Goal: Navigation & Orientation: Find specific page/section

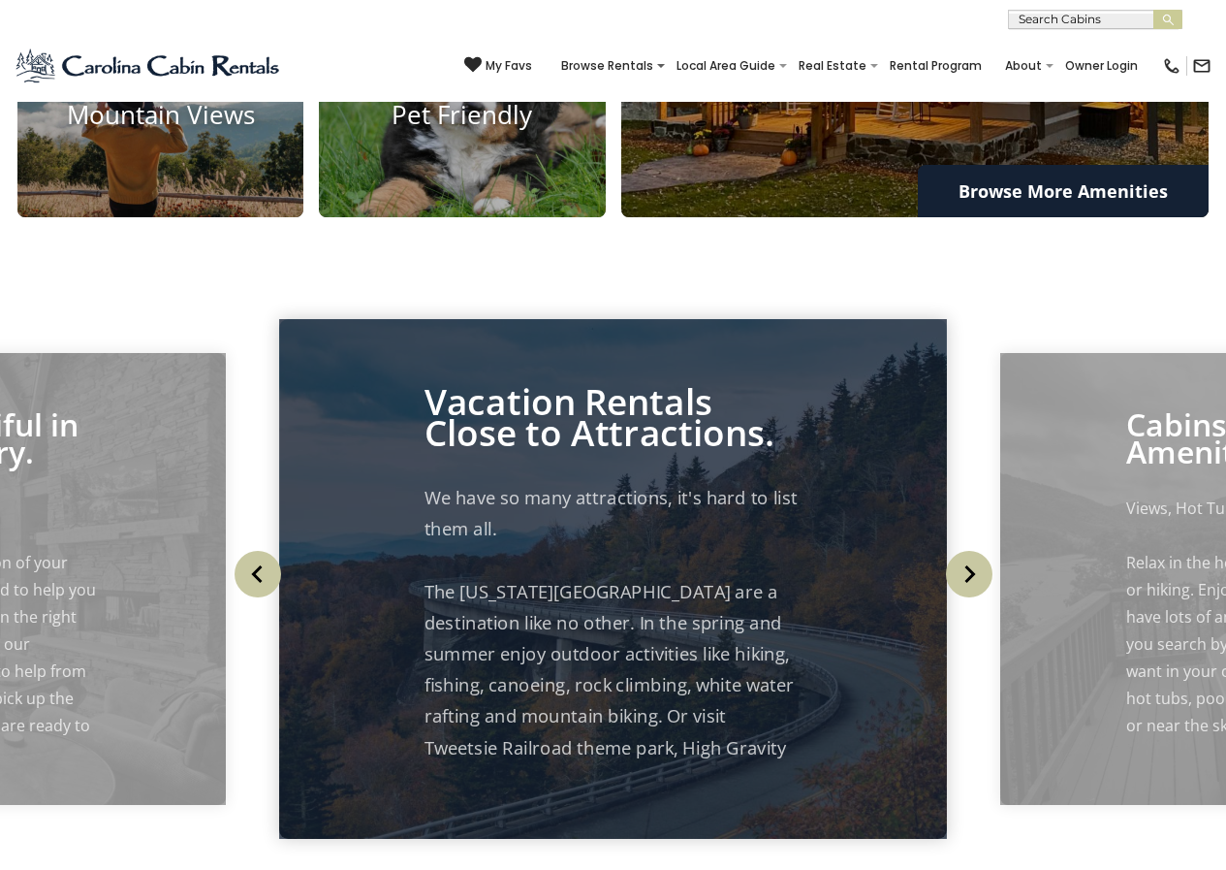
scroll to position [2280, 0]
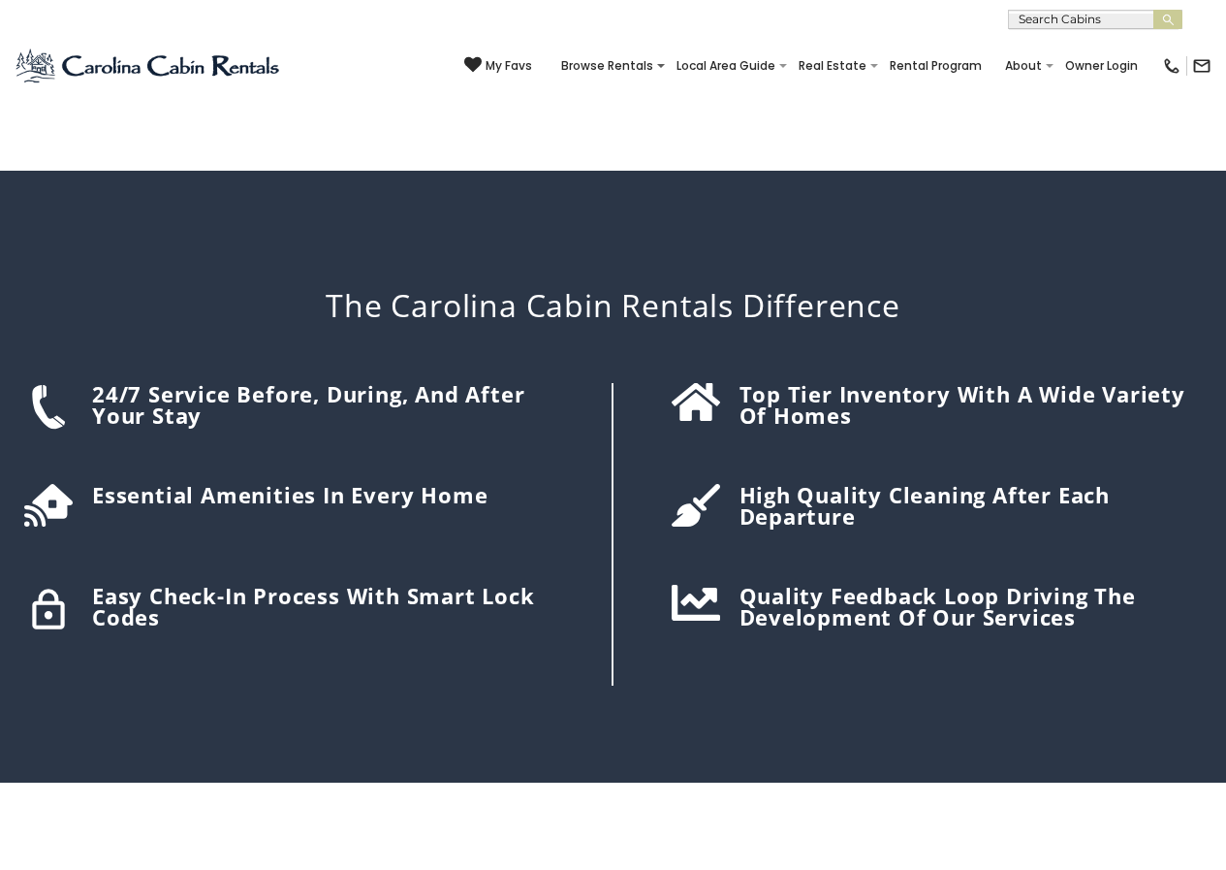
click at [652, 383] on div "Top tier inventory with a wide variety of homes" at bounding box center [913, 534] width 599 height 302
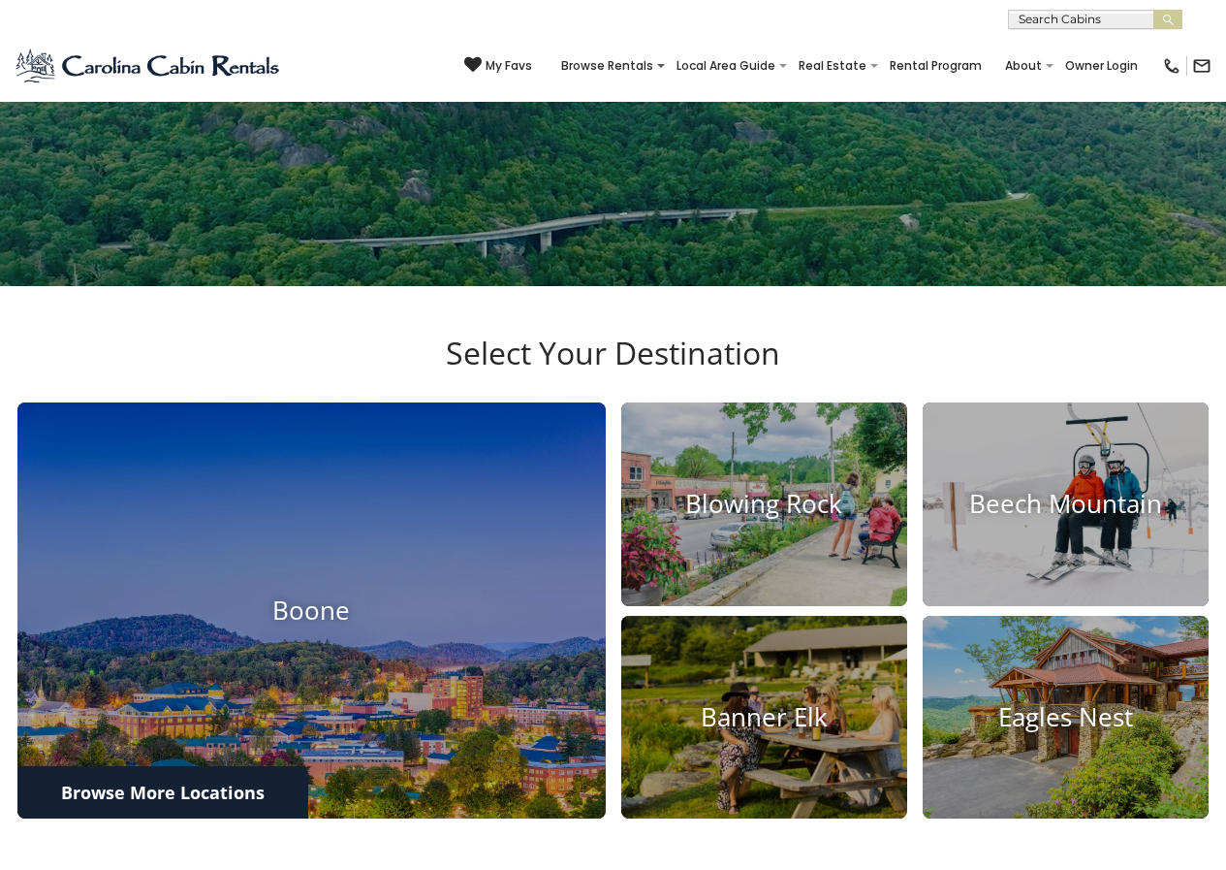
scroll to position [217, 0]
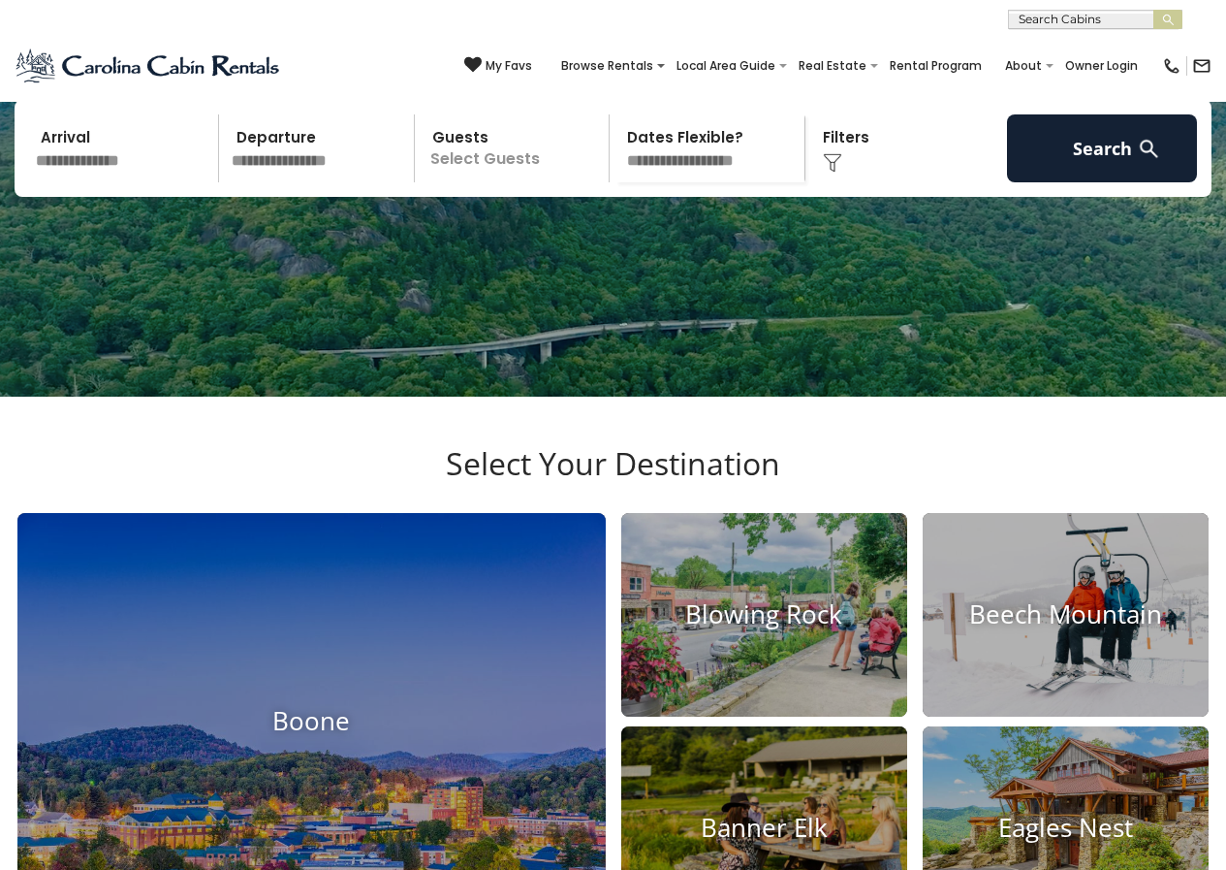
click at [77, 87] on div "(828) 295-6000 My Favs Browse Rentals Local Area Guide Activities & Attractions…" at bounding box center [613, 65] width 1226 height 73
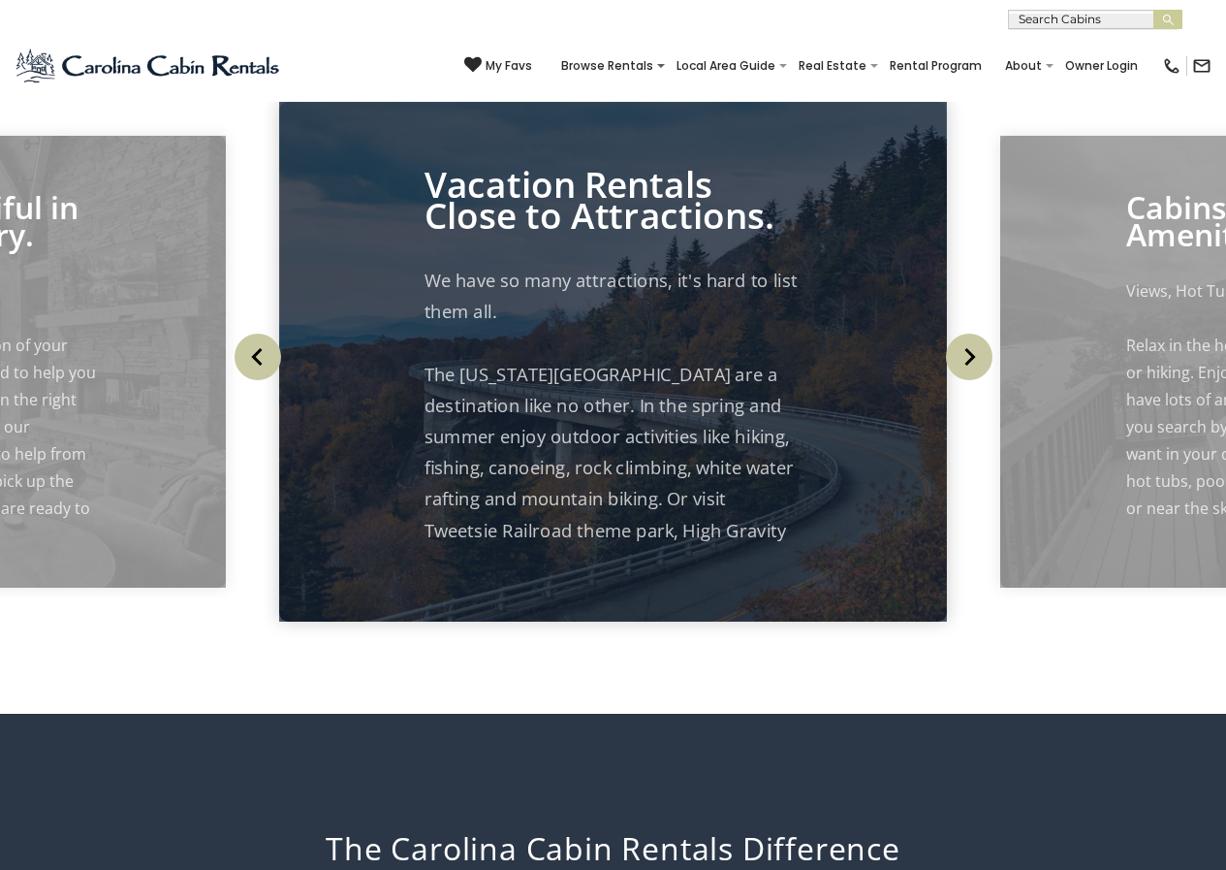
scroll to position [2497, 0]
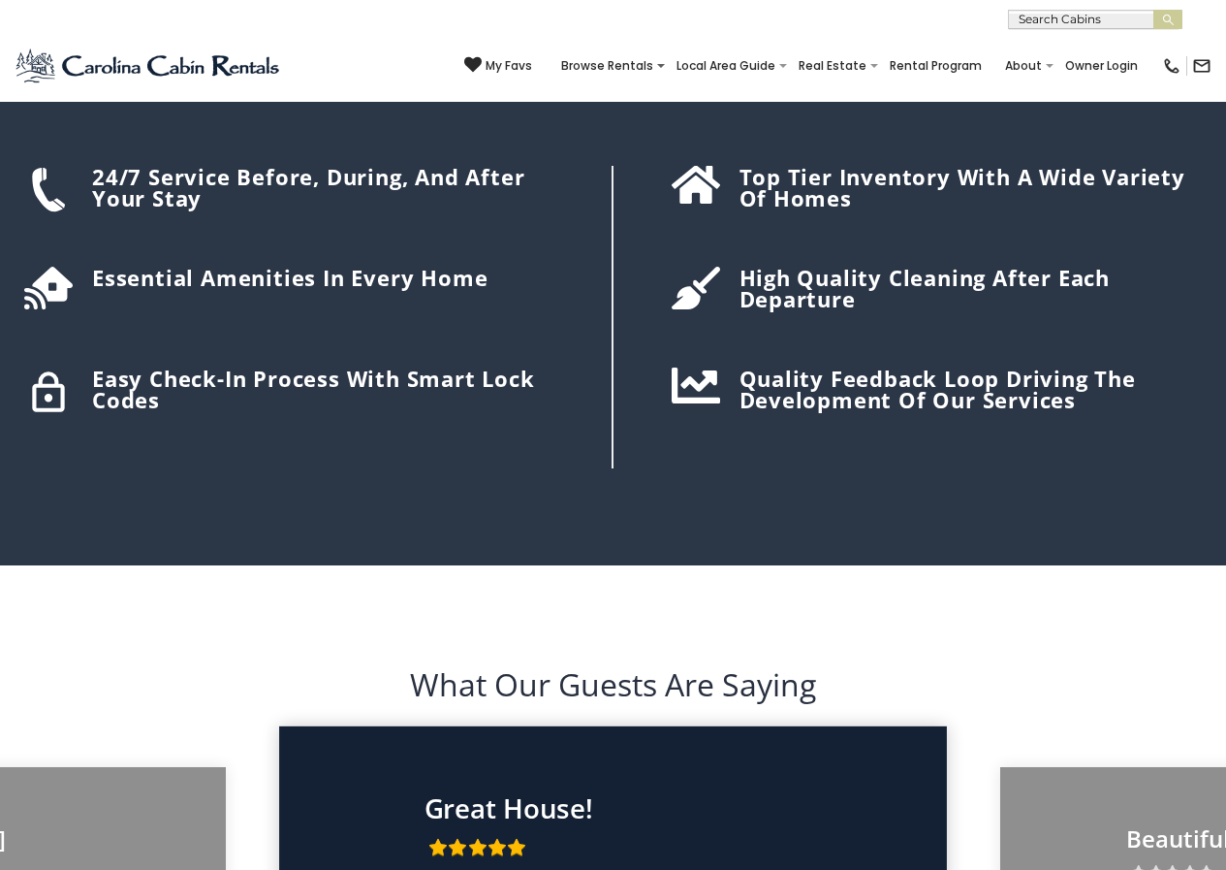
click at [635, 52] on div "My Favs Browse Rentals Local Area Guide Activities & Attractions Area Map Drivi…" at bounding box center [837, 66] width 747 height 47
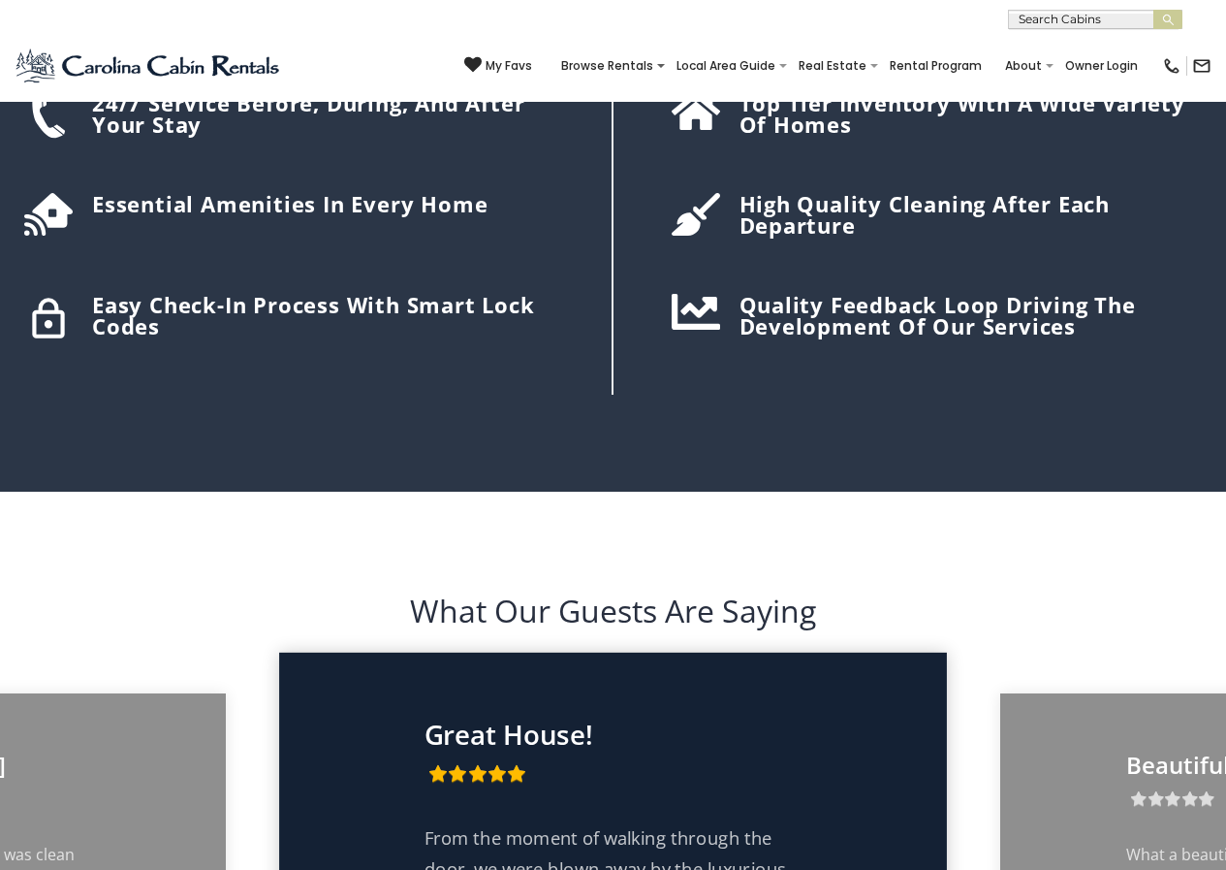
scroll to position [2575, 0]
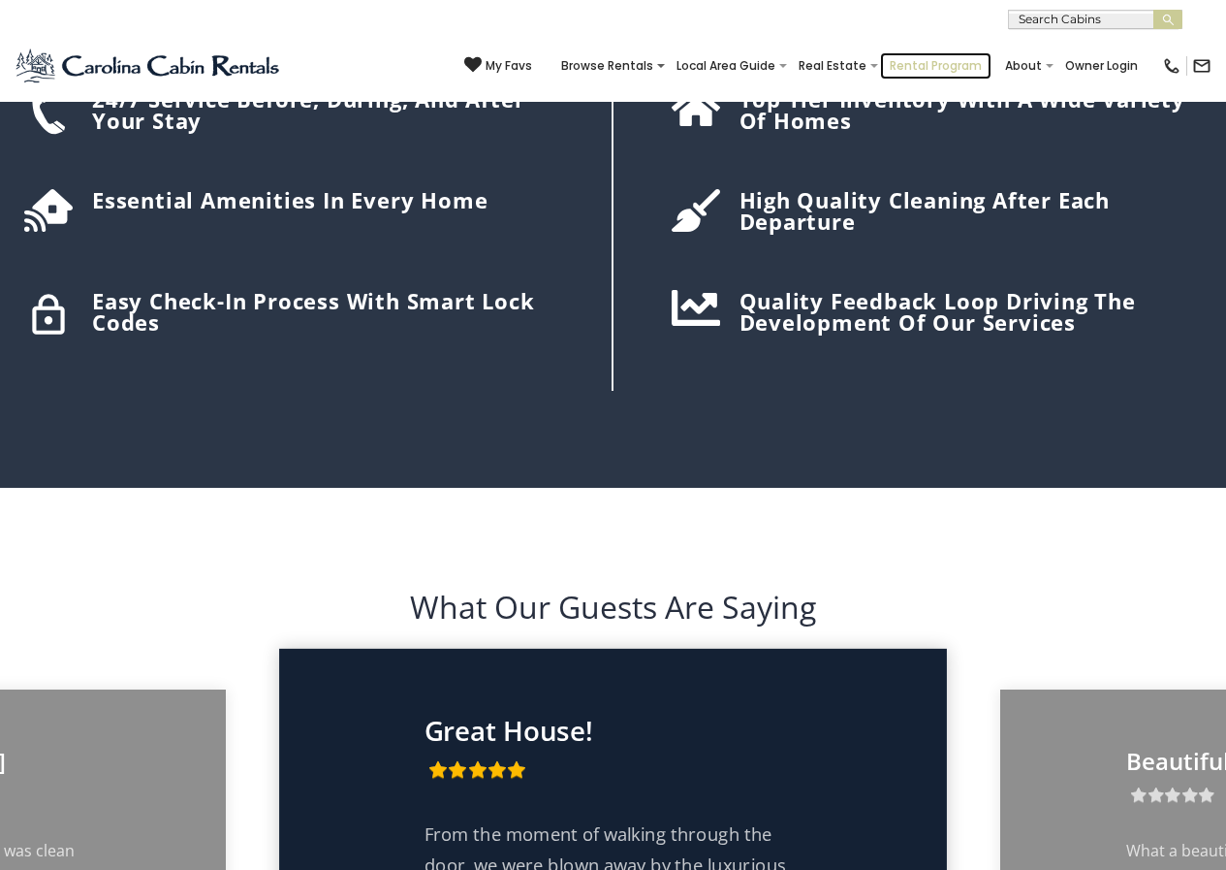
click at [929, 55] on link "Rental Program" at bounding box center [935, 65] width 111 height 27
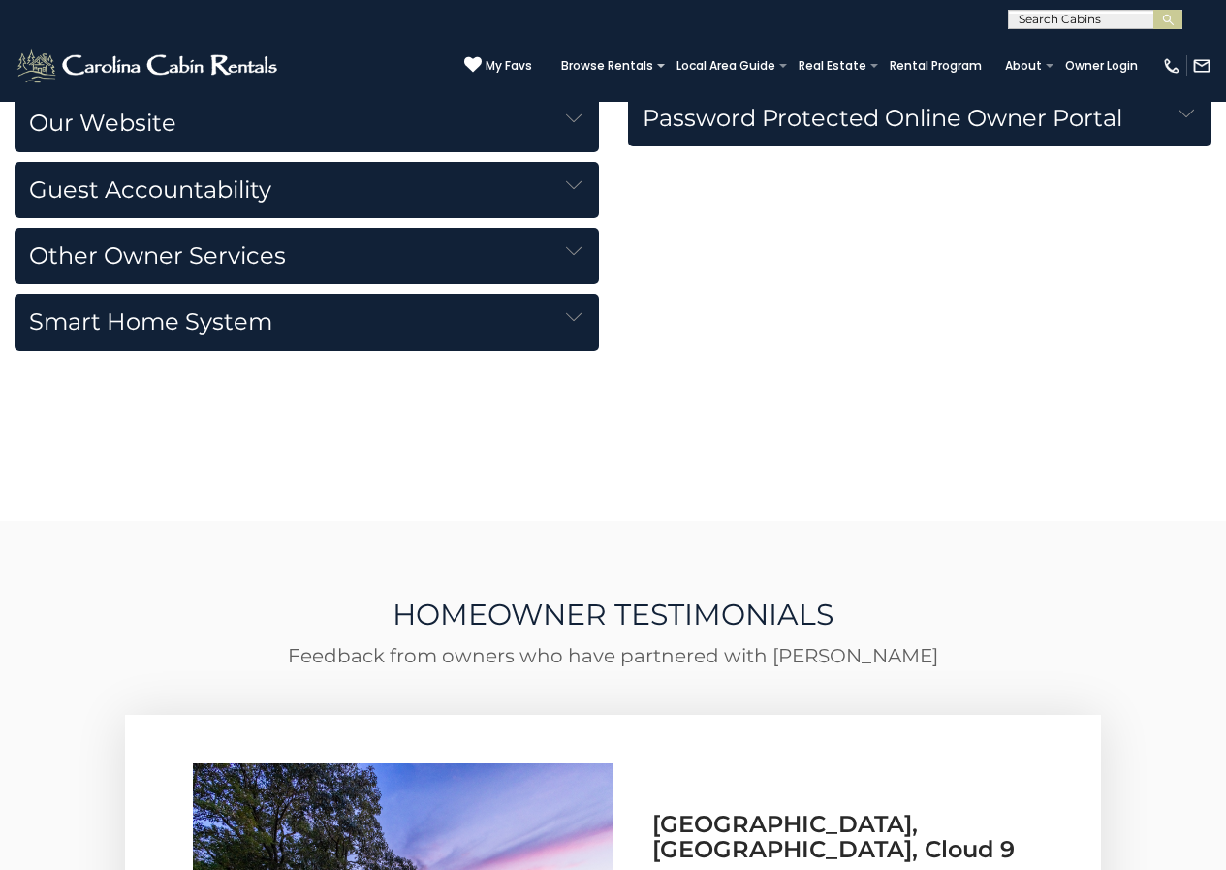
scroll to position [3277, 0]
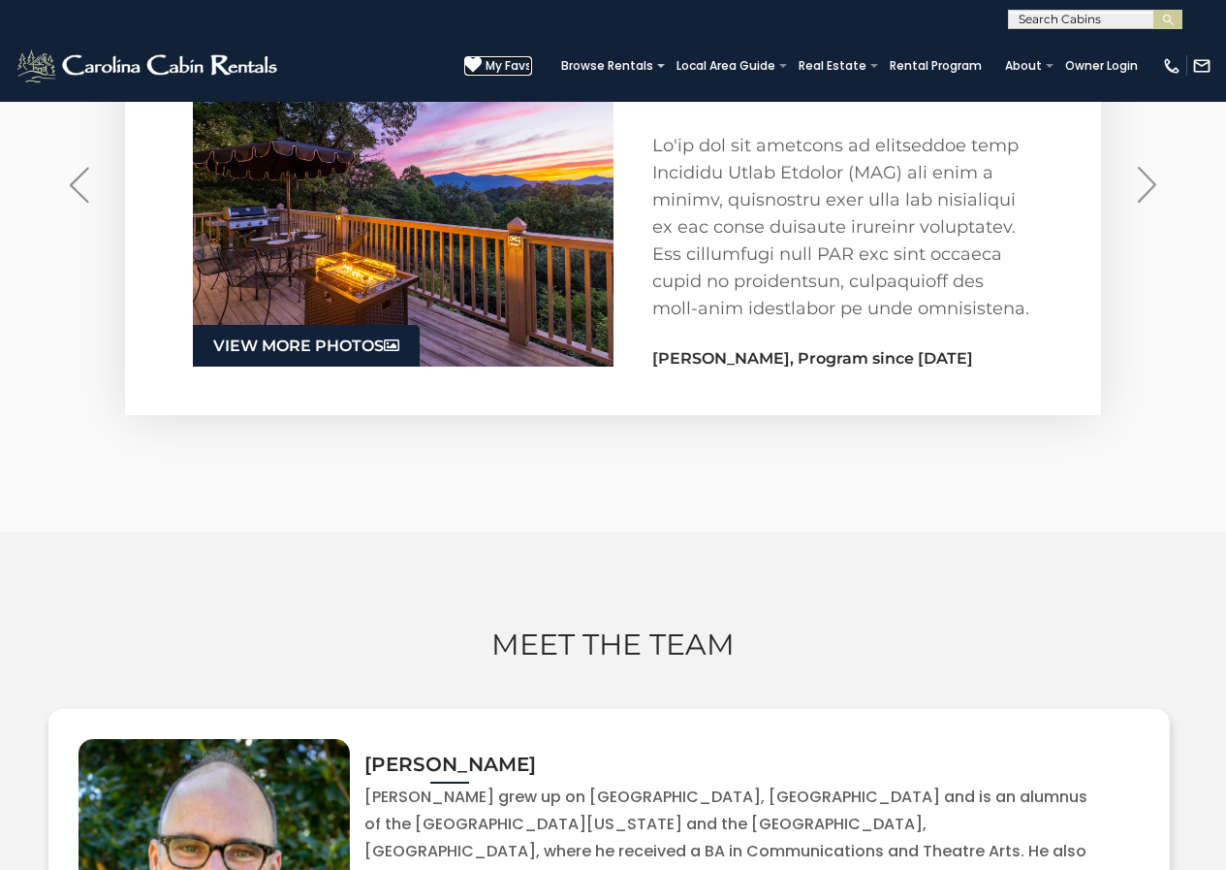
click at [482, 60] on icon at bounding box center [472, 64] width 17 height 17
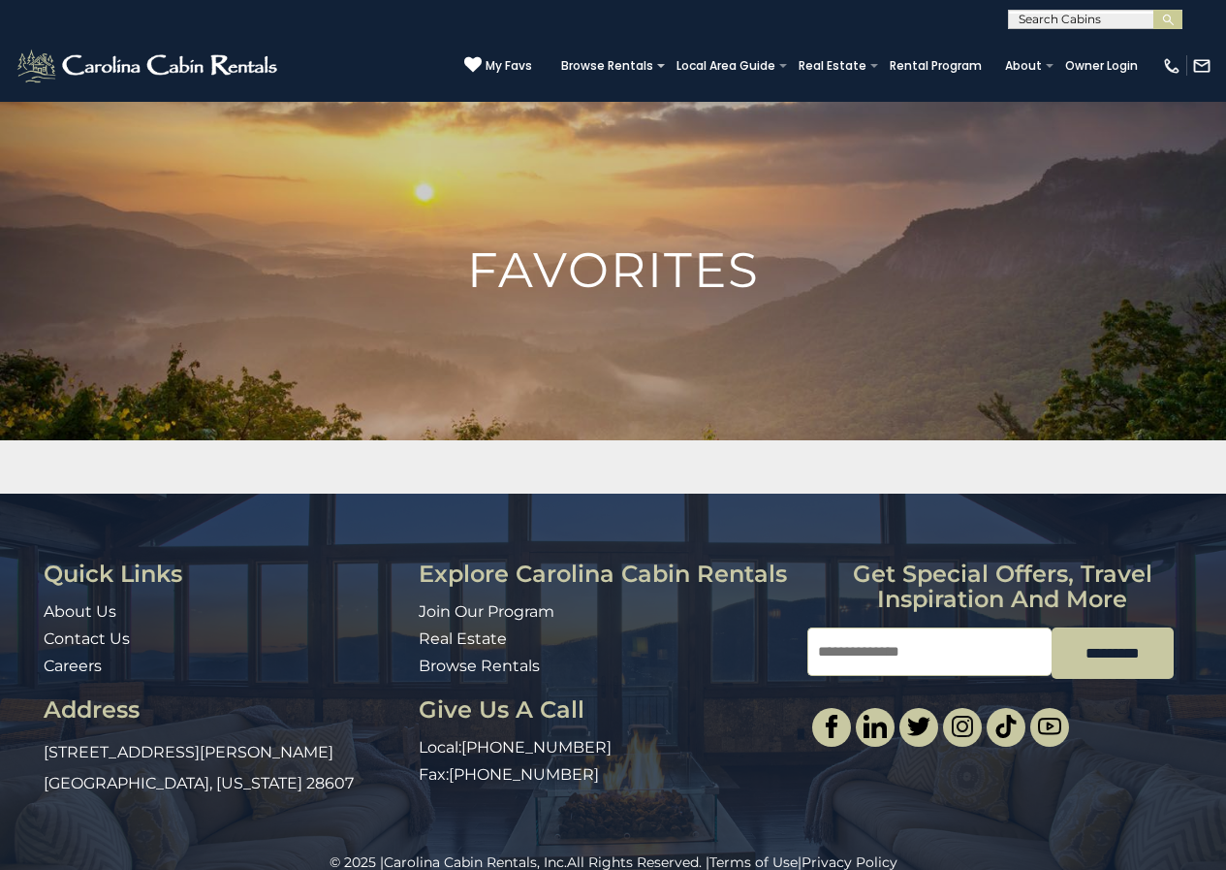
scroll to position [31, 0]
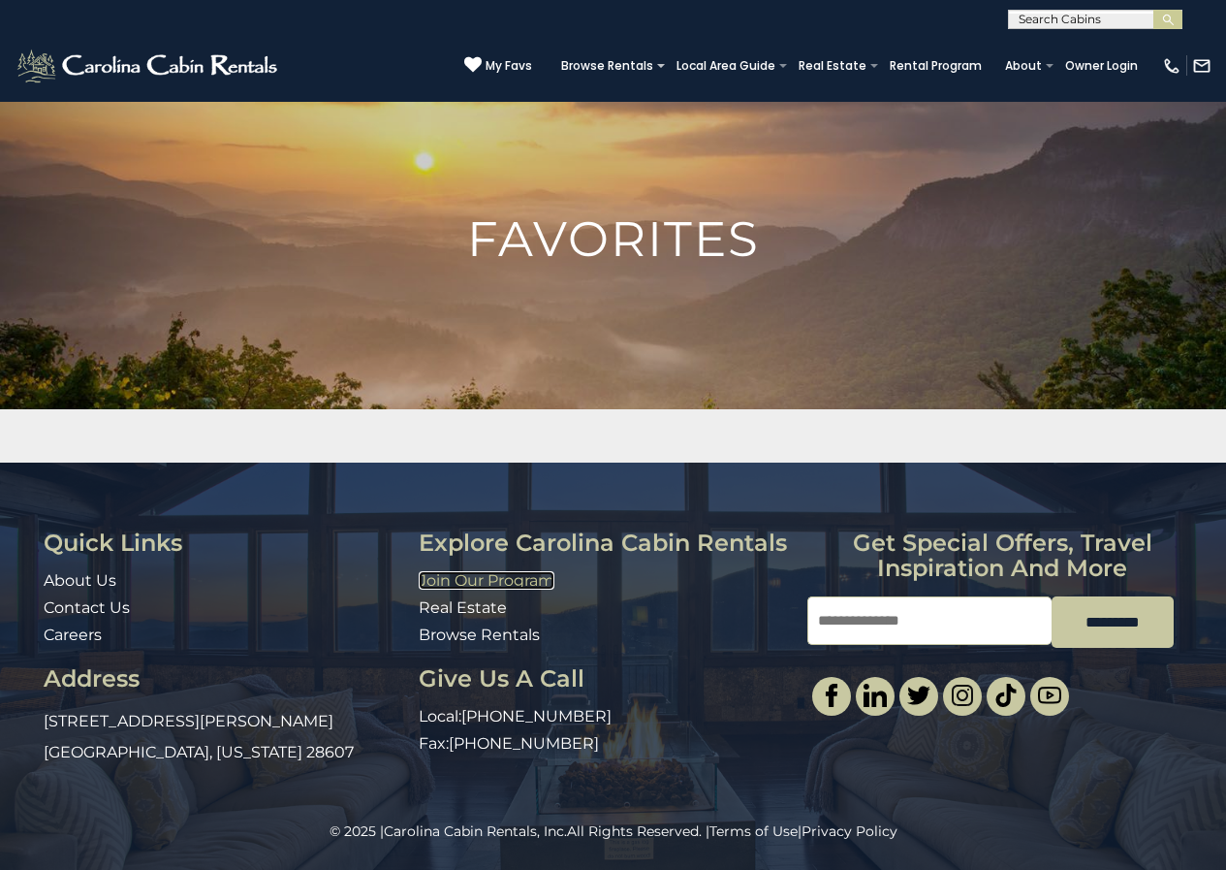
click at [430, 574] on link "Join Our Program" at bounding box center [487, 580] width 136 height 18
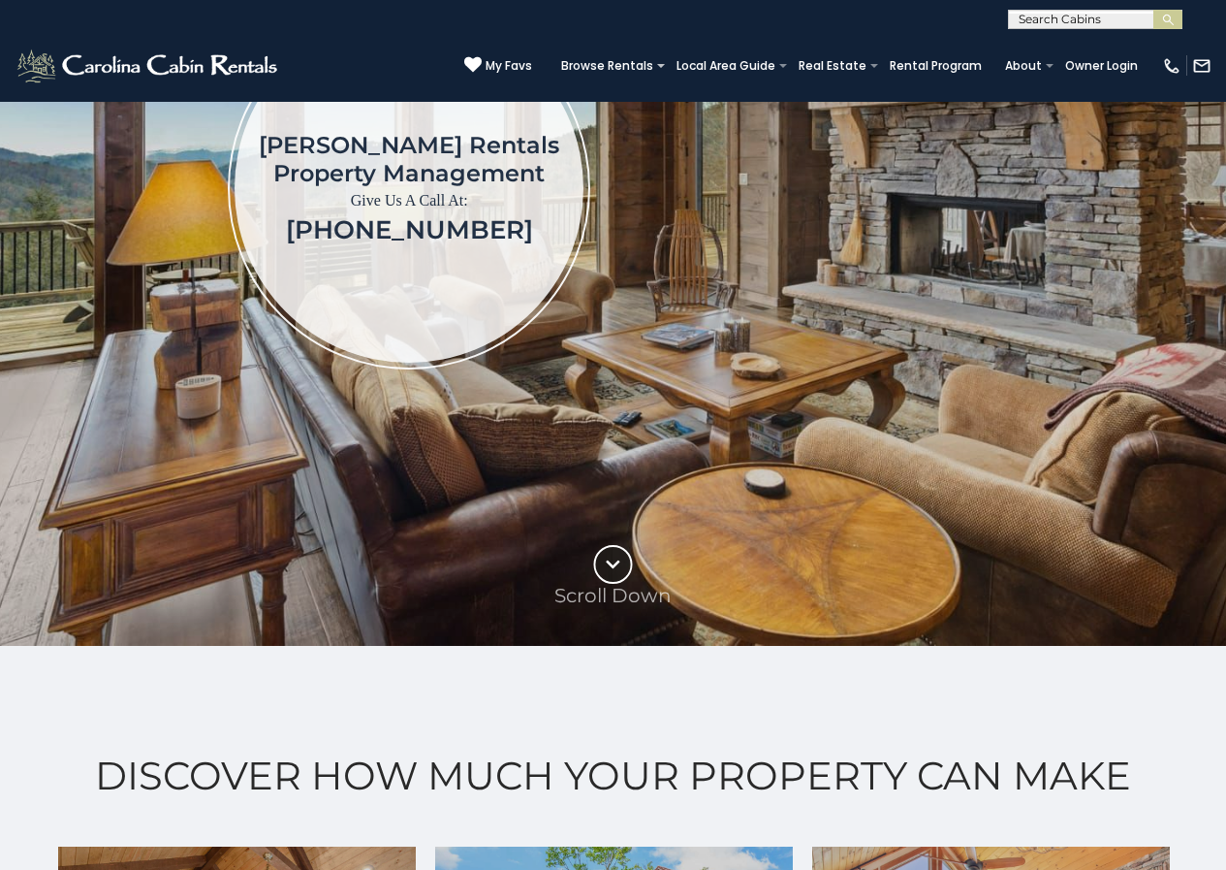
scroll to position [404, 0]
